Goal: Task Accomplishment & Management: Complete application form

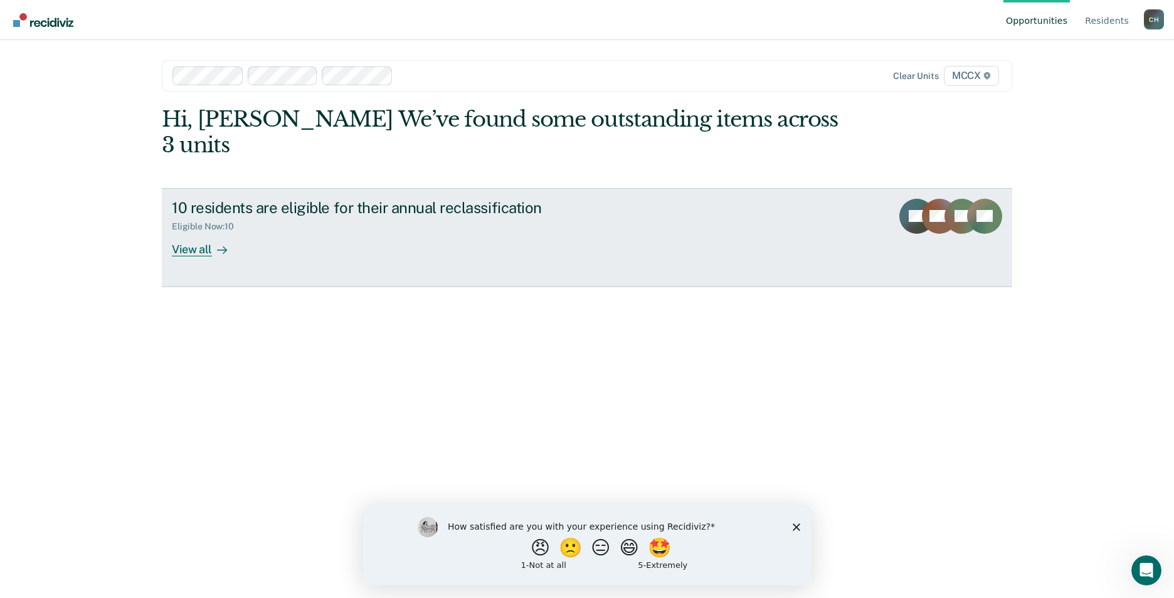
click at [195, 232] on div "View all" at bounding box center [207, 244] width 70 height 24
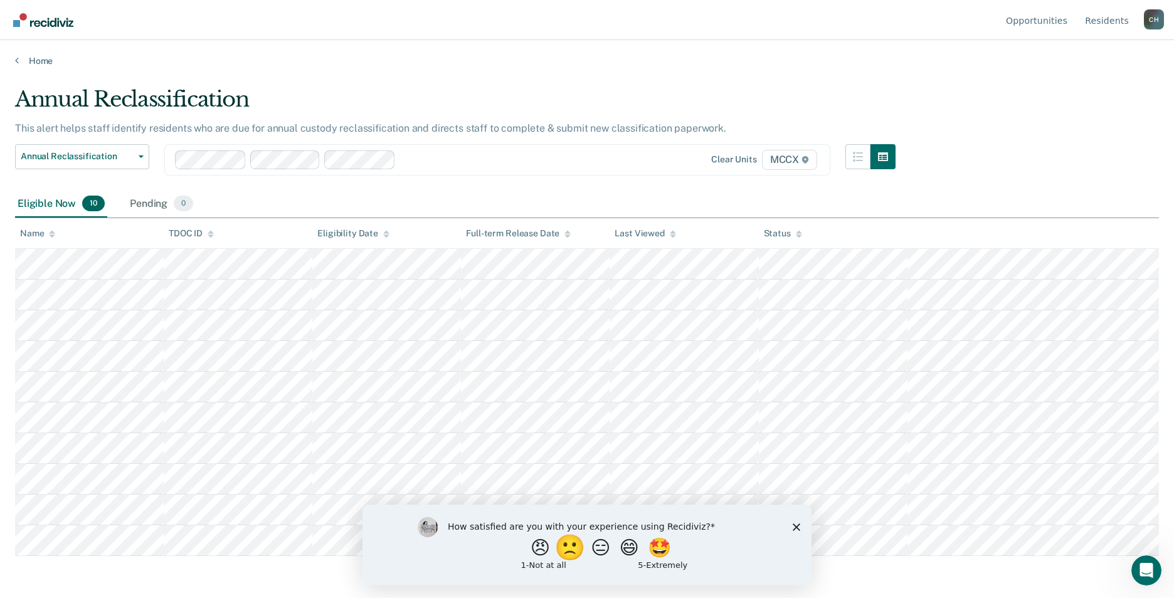
click at [563, 548] on button "🙁" at bounding box center [572, 547] width 34 height 25
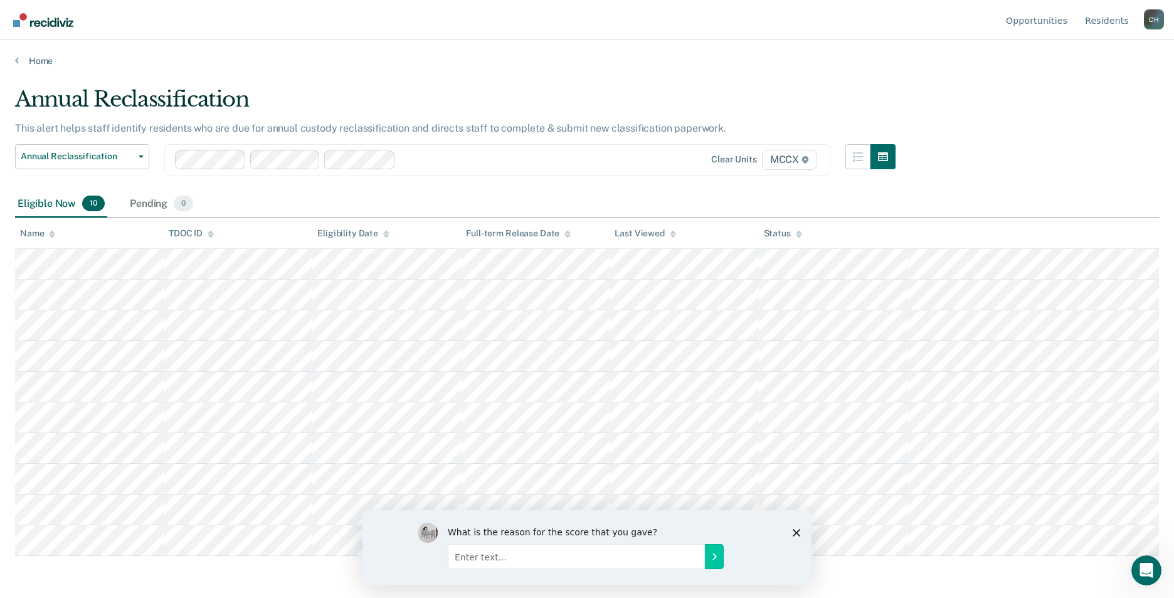
click at [659, 561] on input "Enter text..." at bounding box center [576, 556] width 257 height 25
type input "redundant. have to reformat every document. time consuming."
click at [717, 558] on icon "Submit your response" at bounding box center [715, 556] width 10 height 10
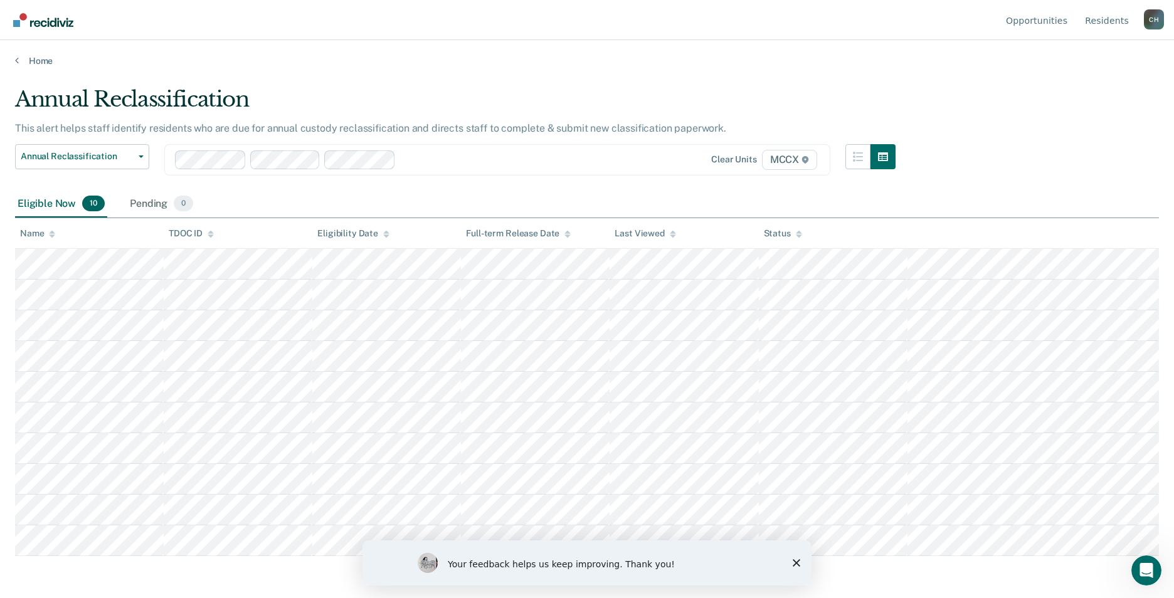
click at [792, 564] on div "Your feedback helps us keep improving. Thank you!" at bounding box center [587, 563] width 449 height 45
click at [794, 562] on icon "Close survey" at bounding box center [797, 564] width 8 height 8
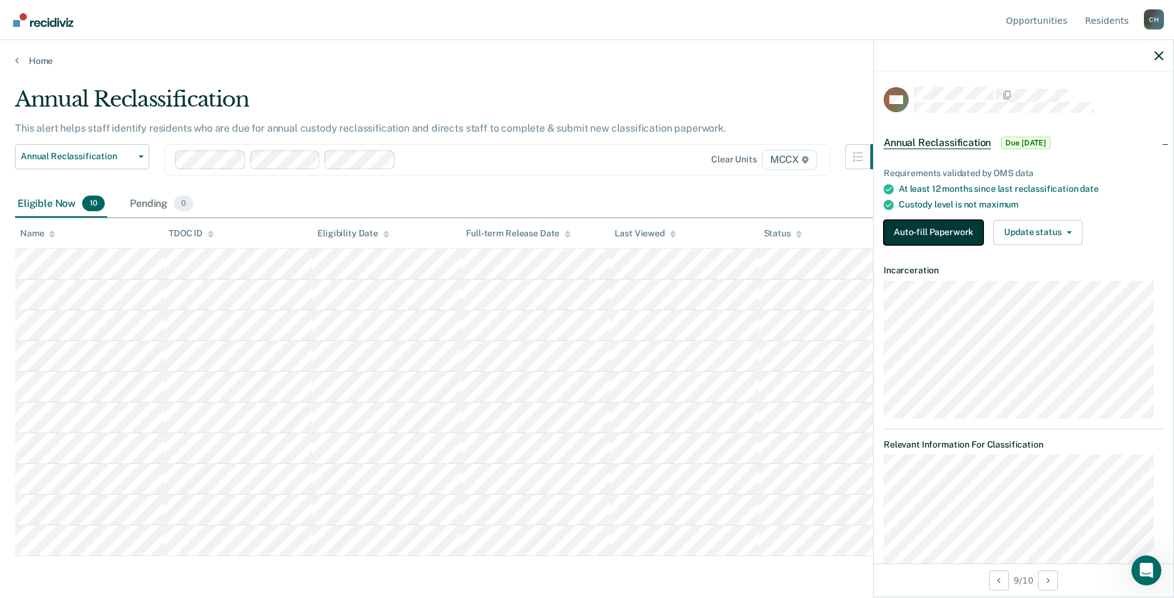
click at [947, 230] on button "Auto-fill Paperwork" at bounding box center [934, 232] width 100 height 25
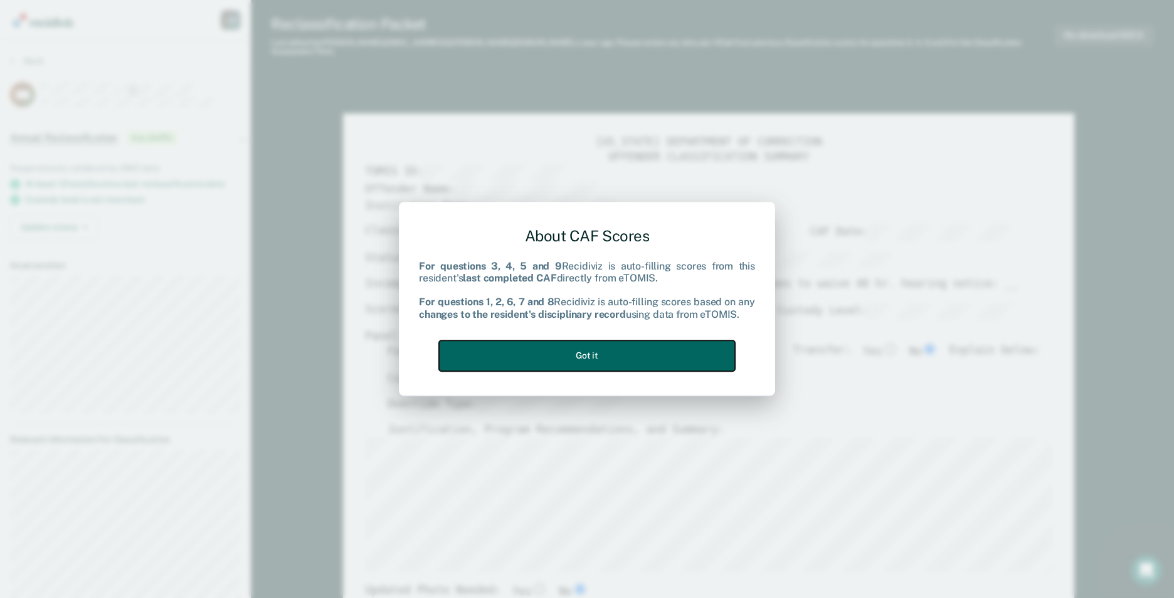
click at [545, 360] on button "Got it" at bounding box center [587, 356] width 296 height 31
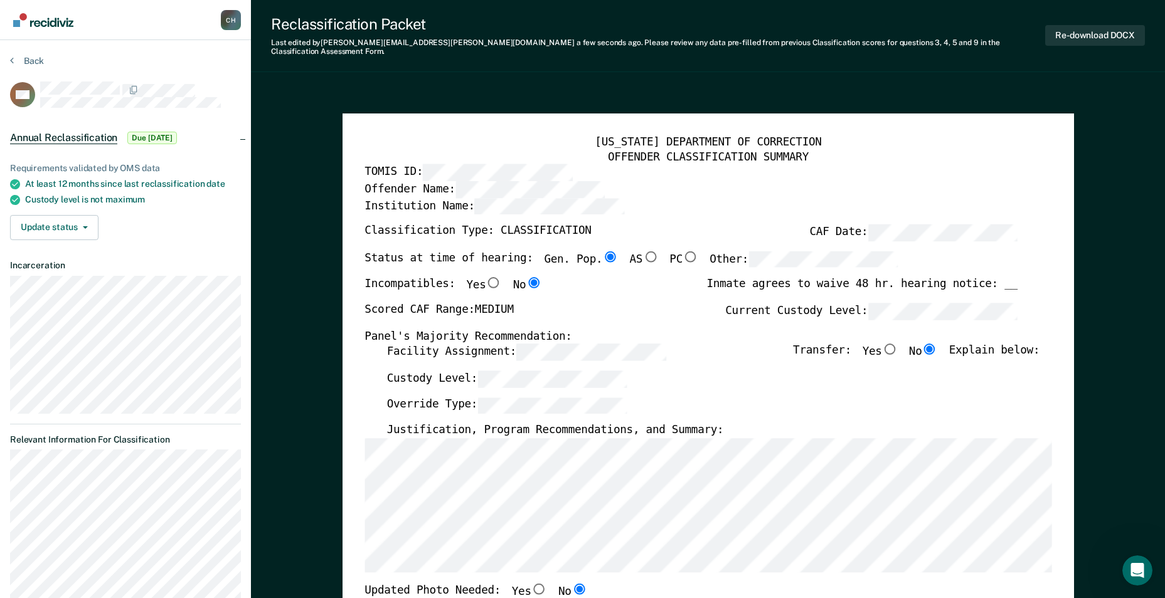
click at [445, 397] on label "Override Type:" at bounding box center [506, 405] width 240 height 17
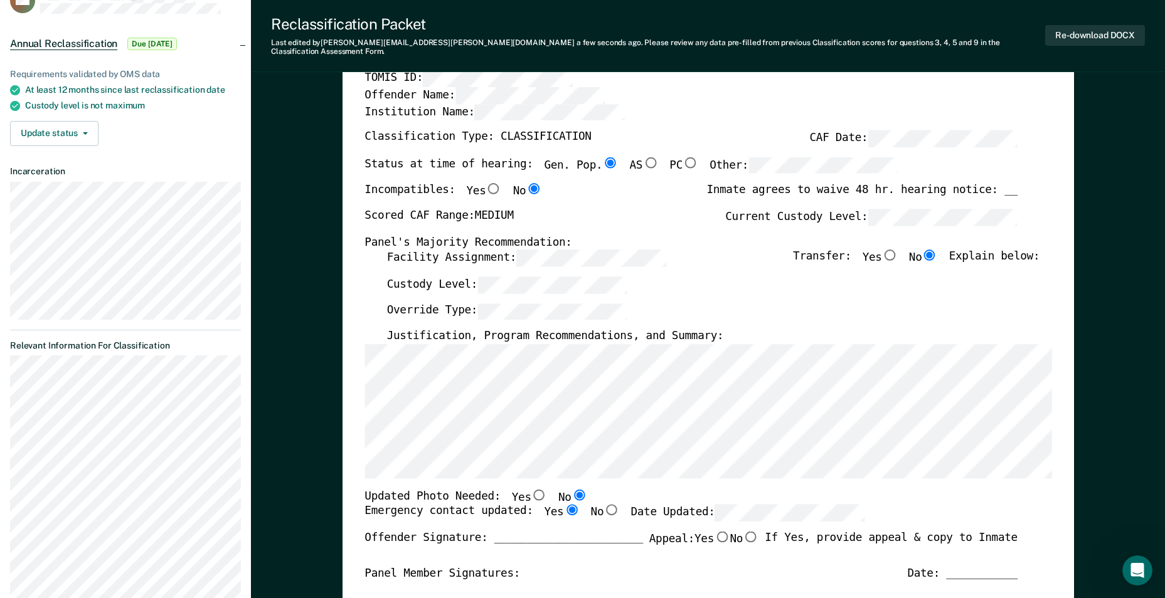
scroll to position [125, 0]
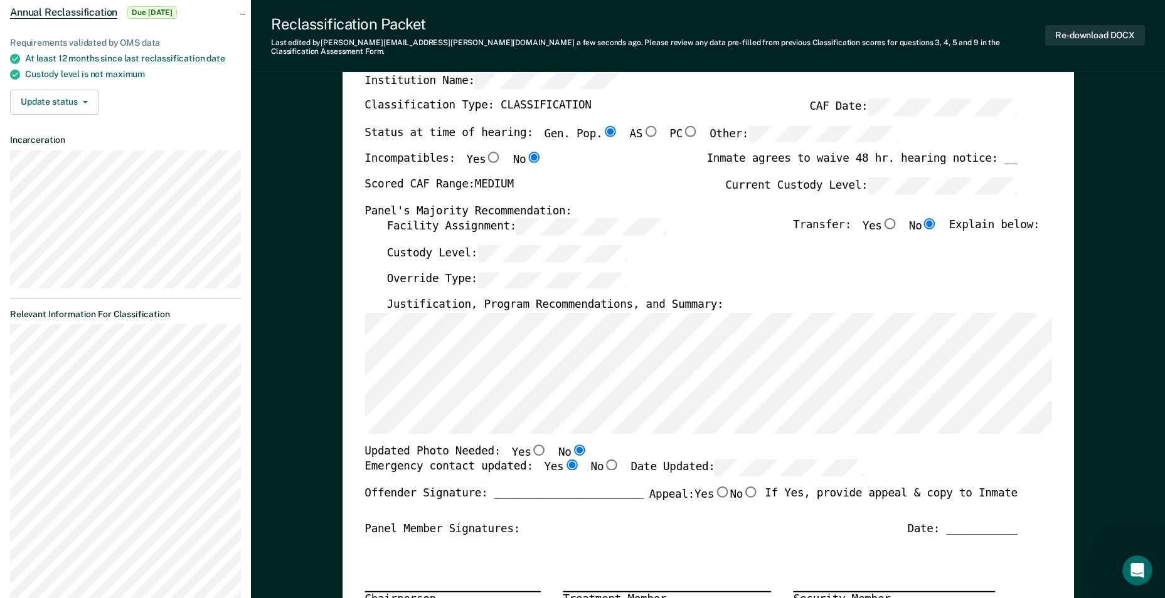
type textarea "x"
